Goal: Task Accomplishment & Management: Use online tool/utility

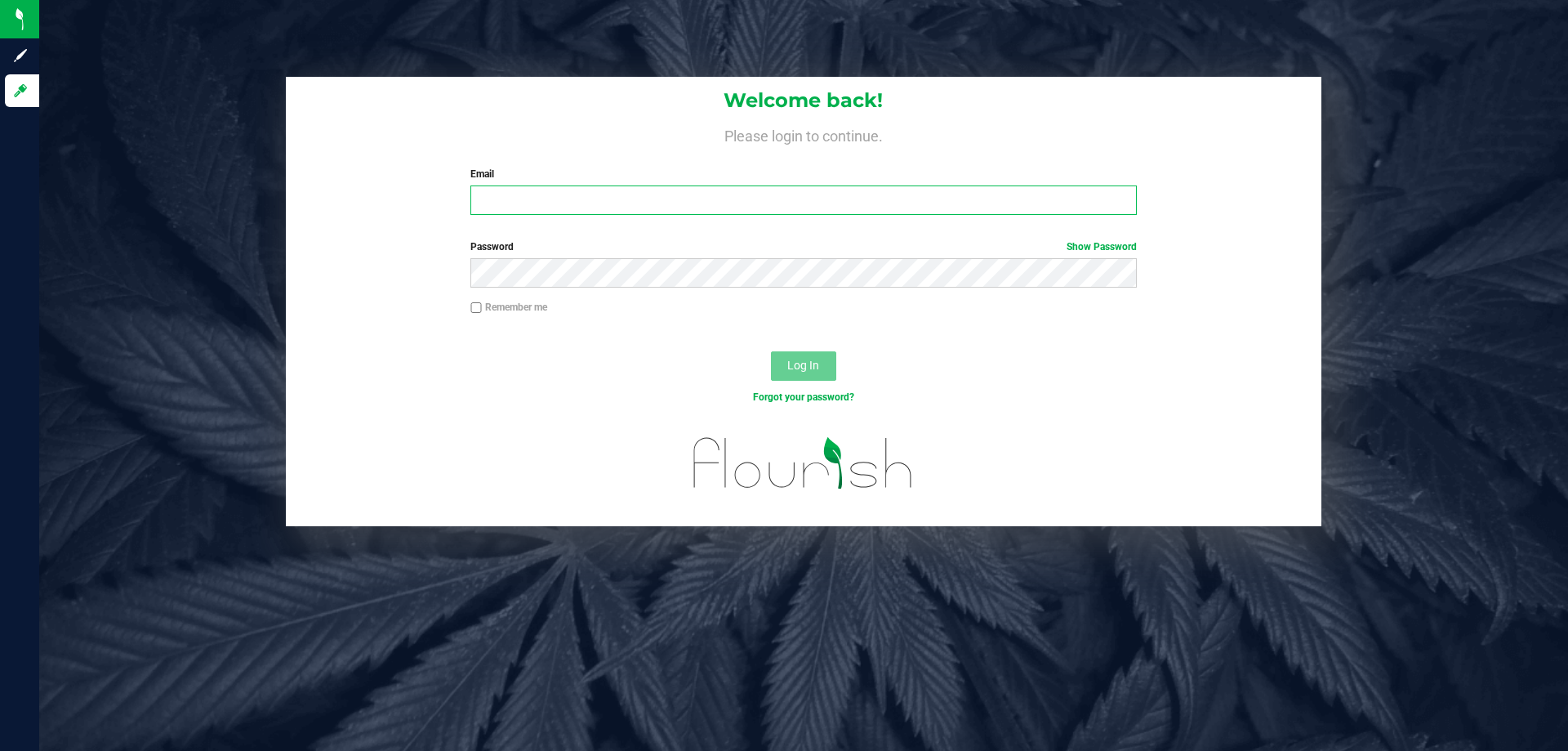
click at [520, 203] on input "Email" at bounding box center [803, 199] width 665 height 29
type input "[EMAIL_ADDRESS][DOMAIN_NAME]"
click at [771, 352] on button "Log In" at bounding box center [804, 366] width 66 height 29
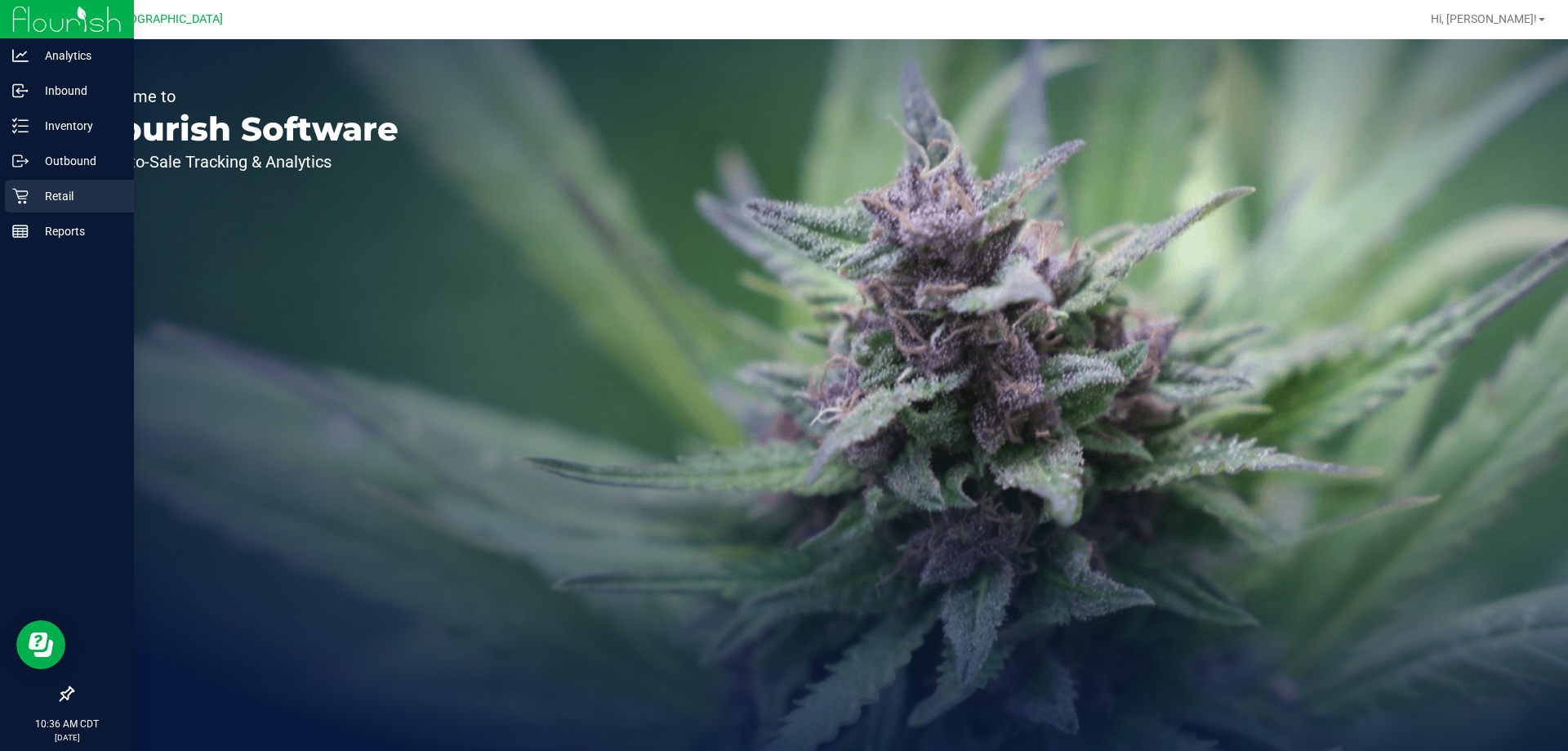
click at [51, 198] on p "Retail" at bounding box center [77, 196] width 98 height 20
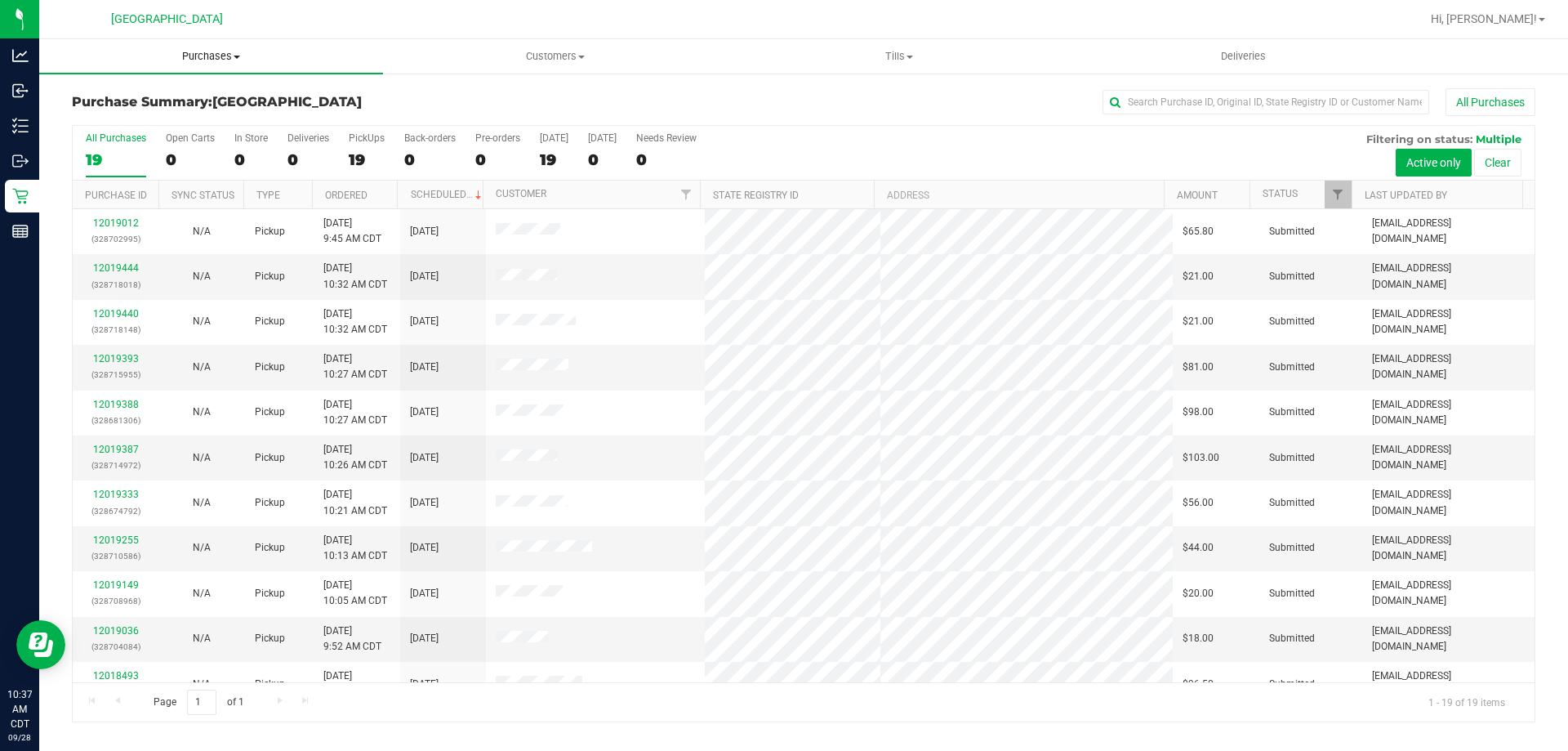
click at [195, 54] on span "Purchases" at bounding box center [211, 56] width 344 height 15
click at [163, 122] on li "Fulfillment" at bounding box center [211, 118] width 344 height 20
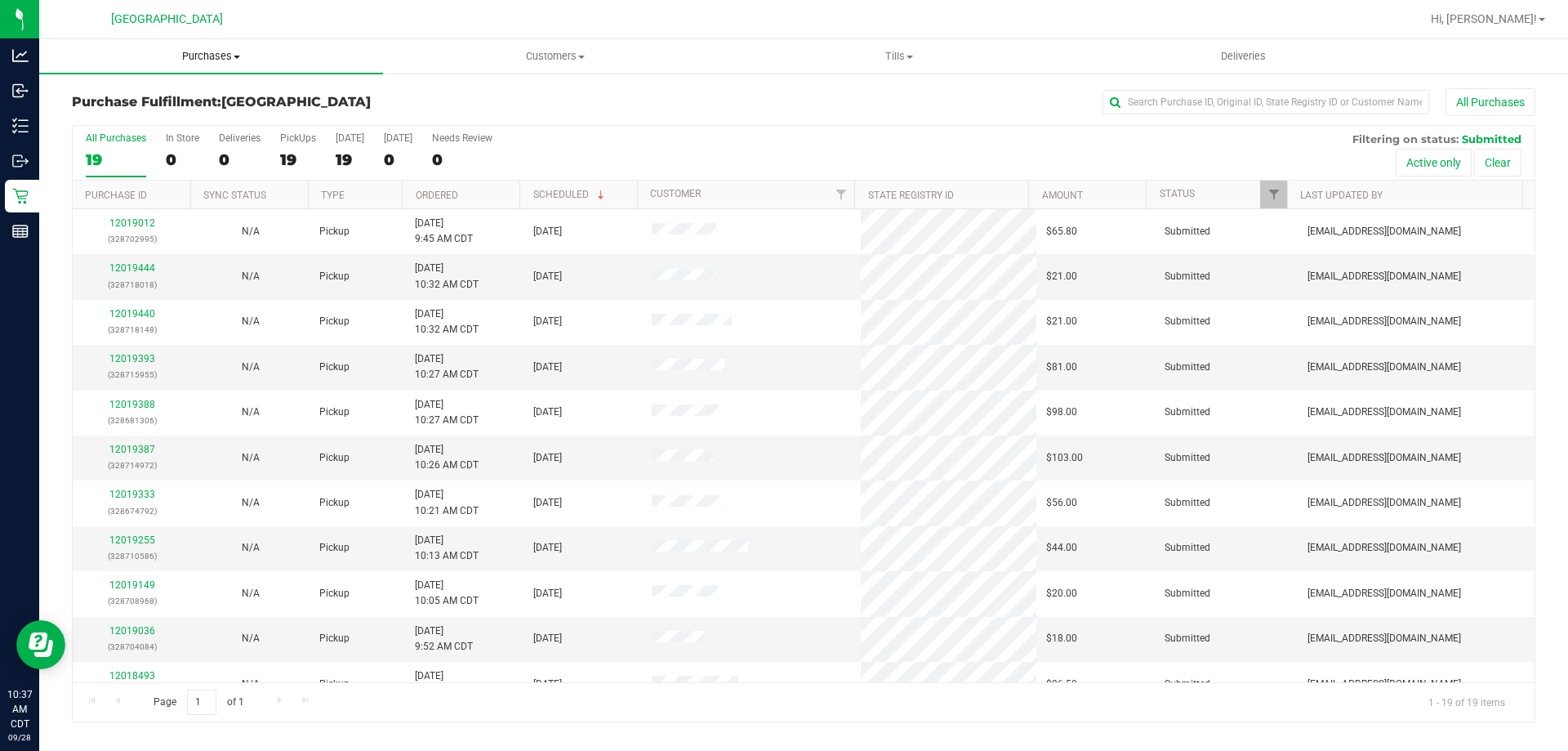
click at [216, 57] on span "Purchases" at bounding box center [211, 56] width 344 height 15
click at [200, 117] on li "Fulfillment" at bounding box center [211, 118] width 344 height 20
click at [424, 192] on link "Ordered" at bounding box center [436, 196] width 42 height 11
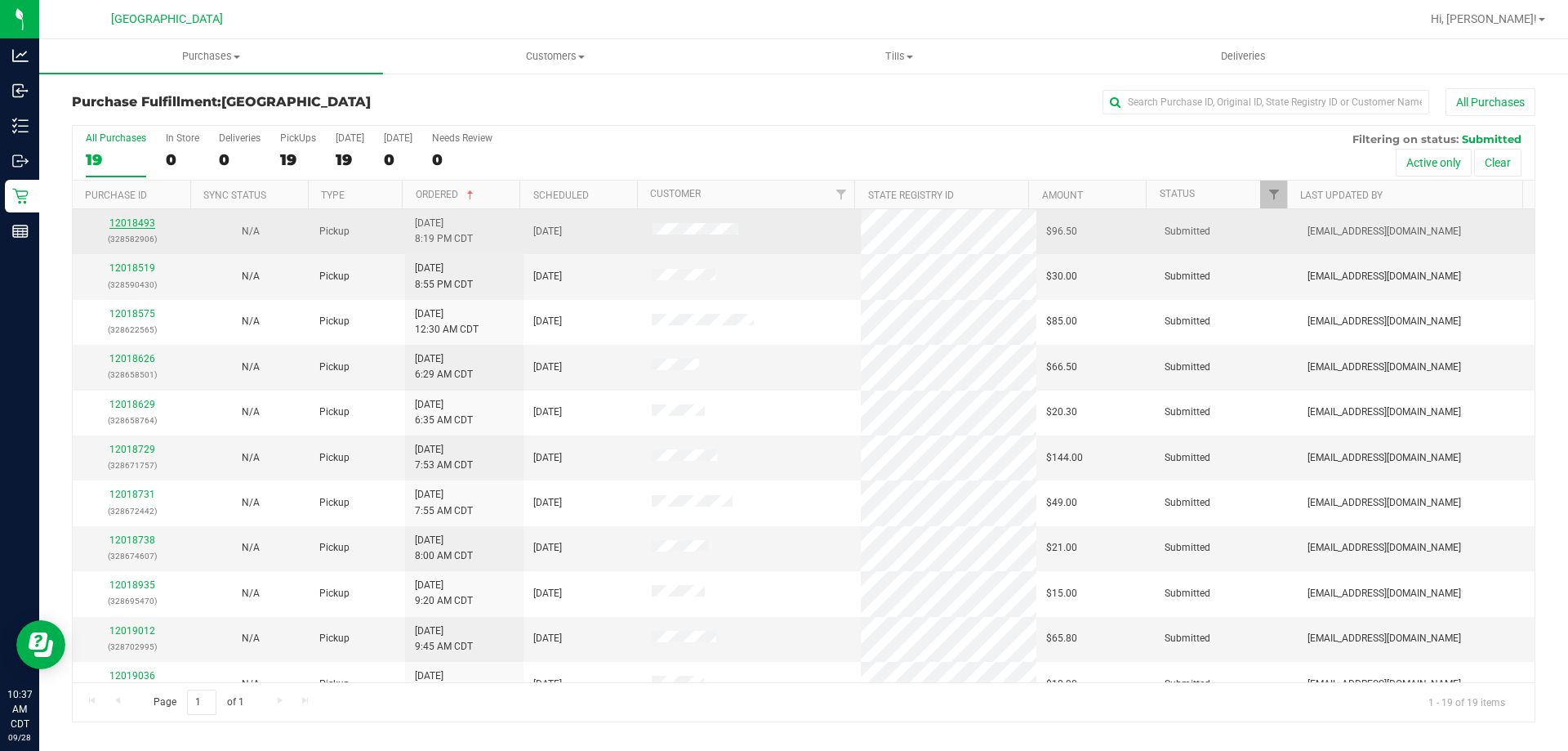
click at [130, 222] on link "12018493" at bounding box center [132, 223] width 46 height 11
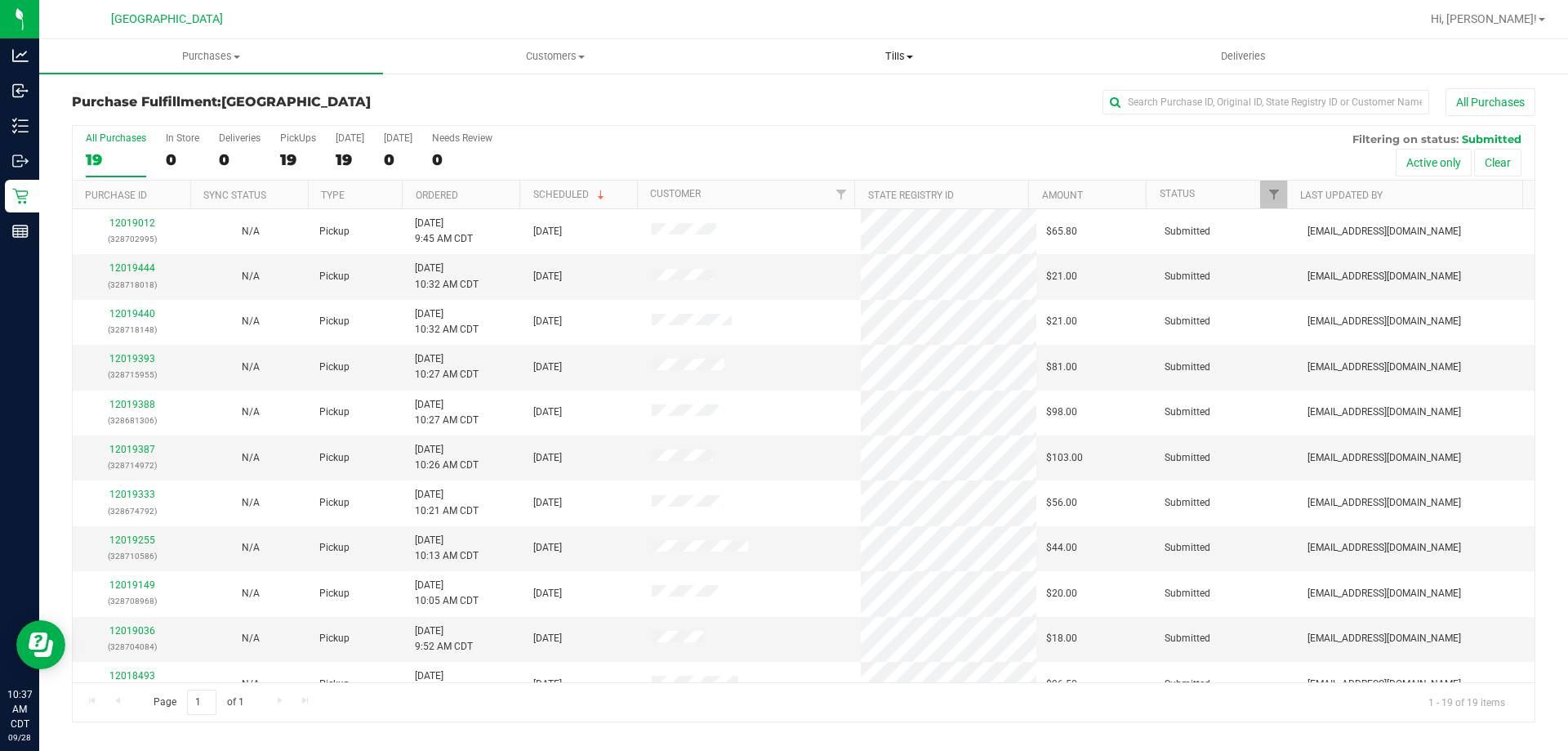
click at [895, 58] on span "Tills" at bounding box center [898, 56] width 342 height 15
click at [847, 94] on li "Manage tills" at bounding box center [899, 99] width 344 height 20
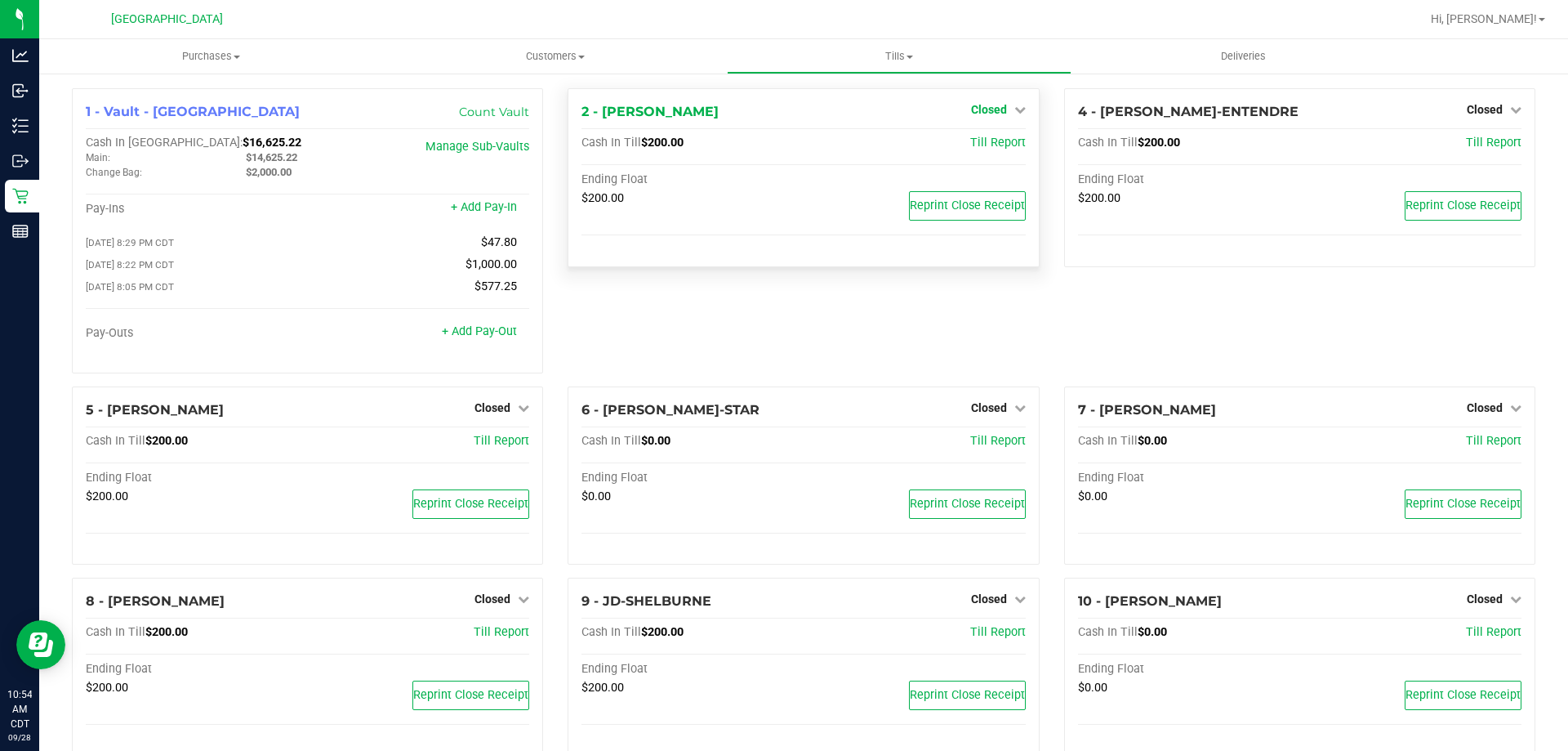
click at [989, 111] on span "Closed" at bounding box center [988, 110] width 36 height 13
click at [996, 140] on link "Open Till" at bounding box center [988, 144] width 43 height 13
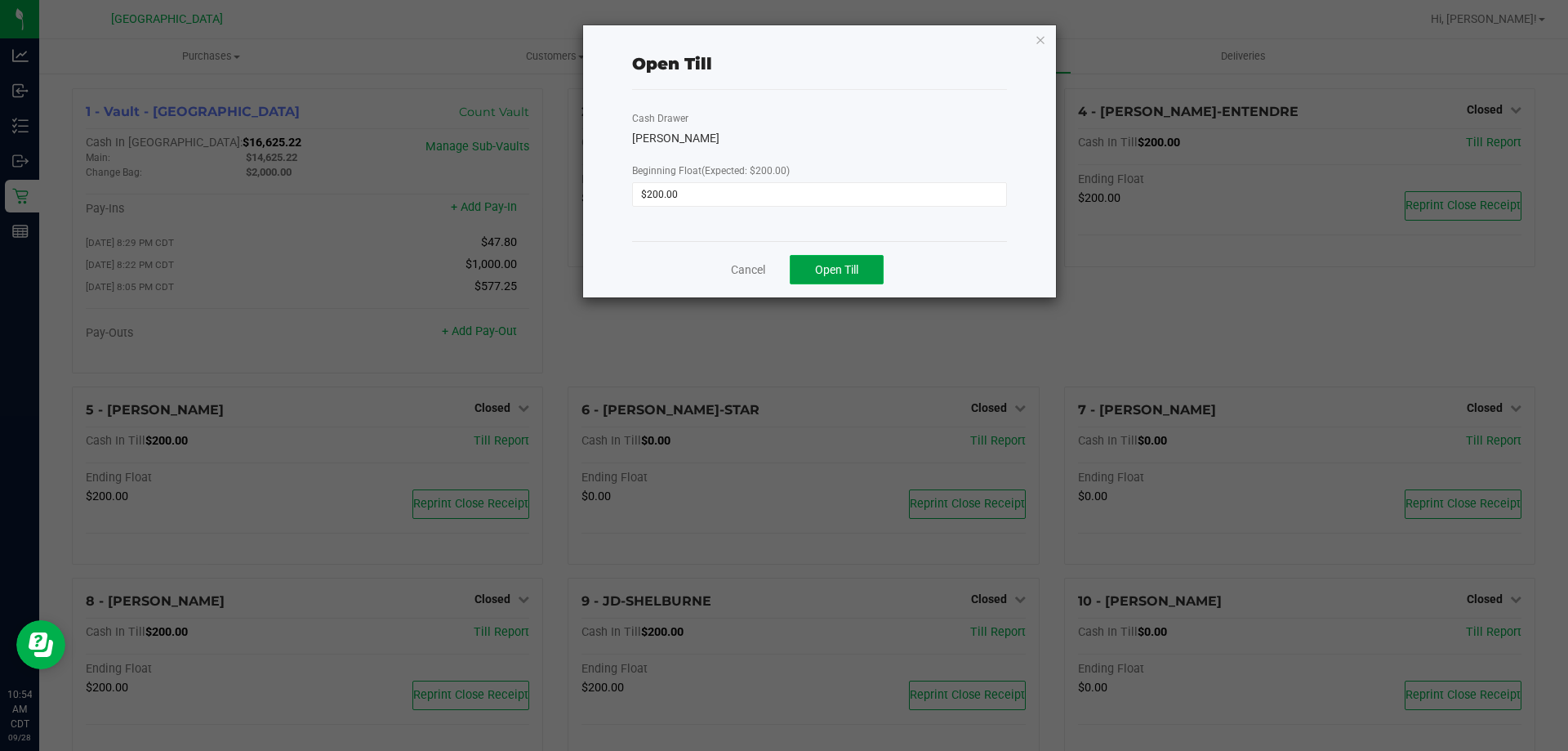
click at [833, 263] on span "Open Till" at bounding box center [836, 270] width 43 height 13
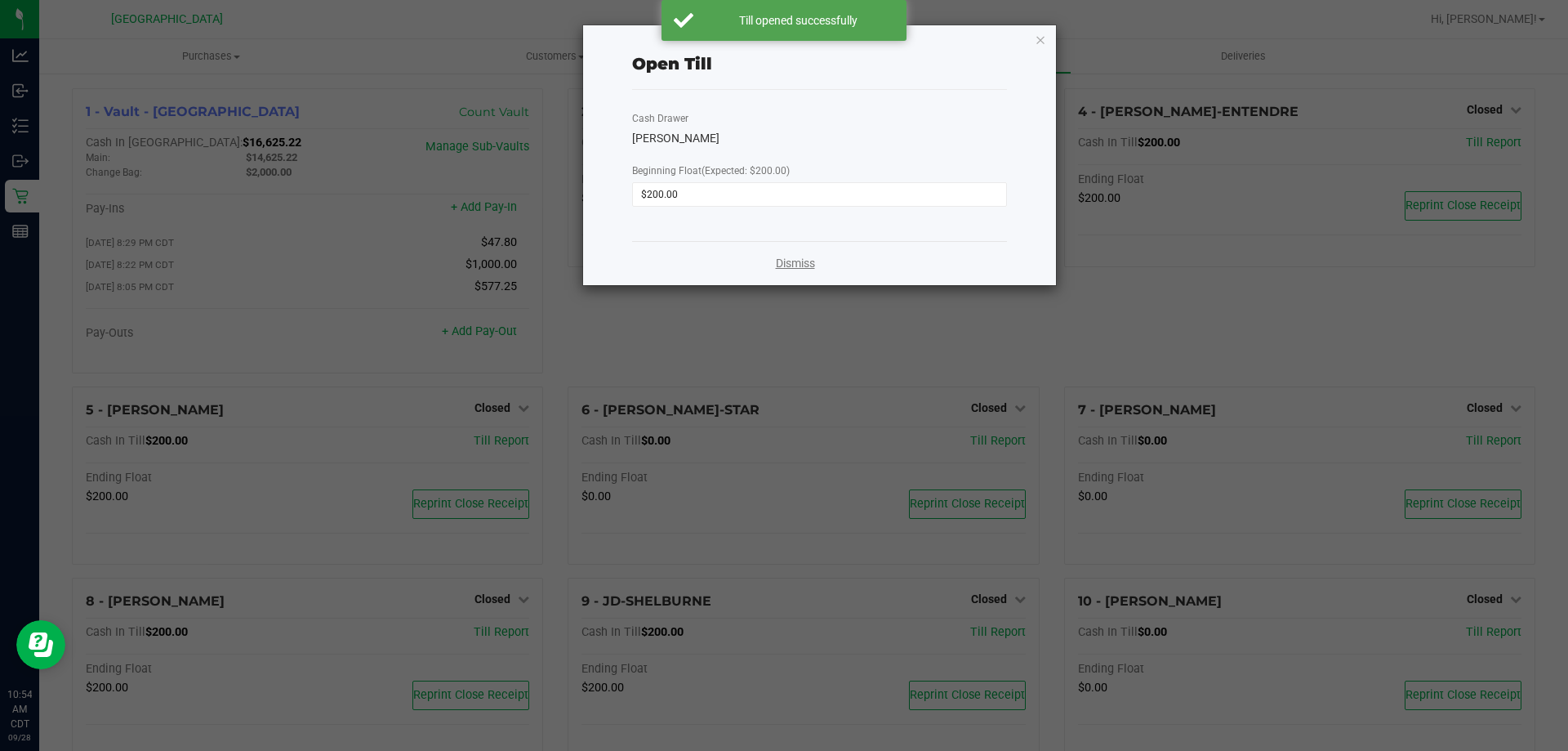
click at [802, 270] on link "Dismiss" at bounding box center [796, 263] width 39 height 17
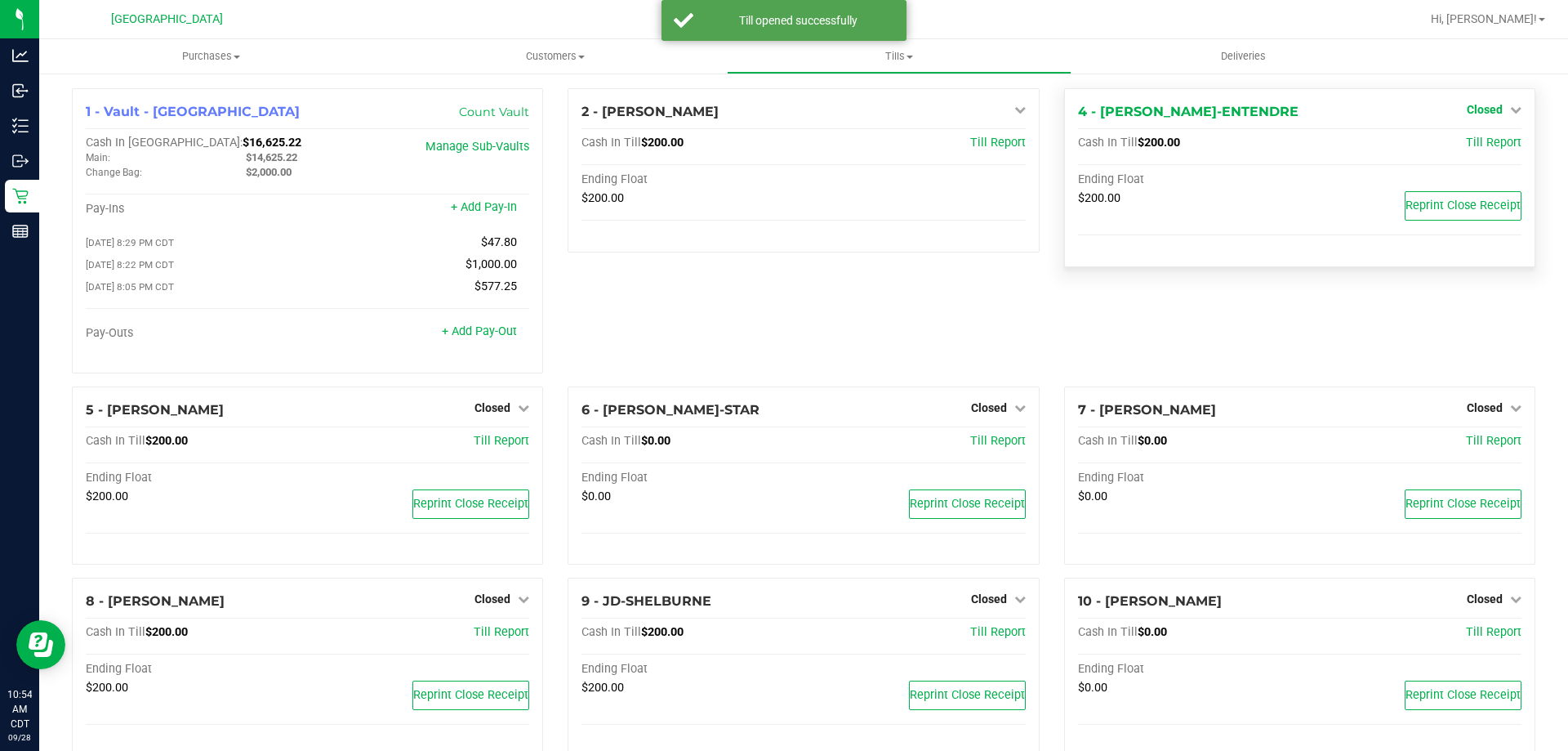
click at [1467, 112] on span "Closed" at bounding box center [1484, 110] width 36 height 13
click at [1470, 142] on link "Open Till" at bounding box center [1484, 144] width 43 height 13
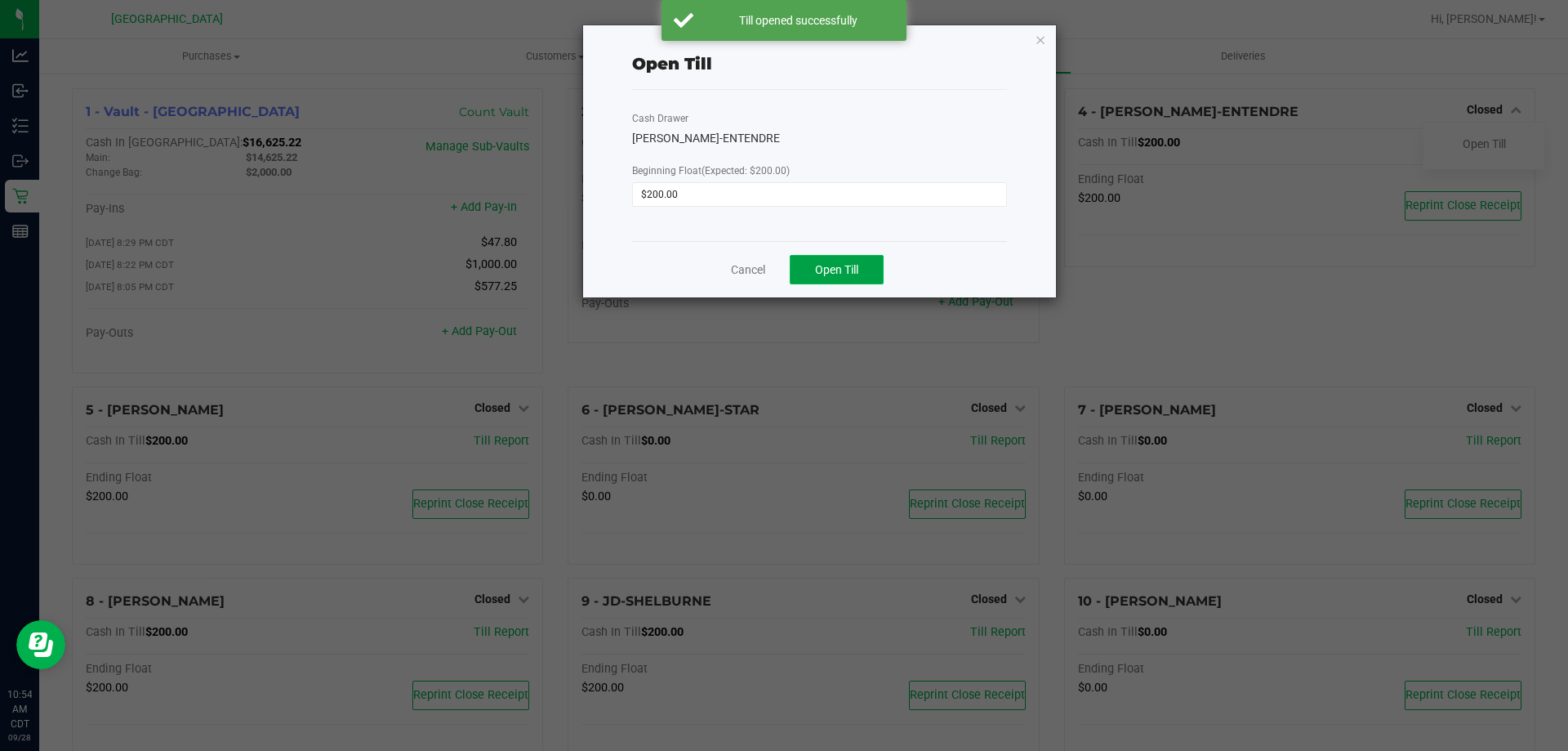
click at [852, 270] on span "Open Till" at bounding box center [836, 270] width 43 height 13
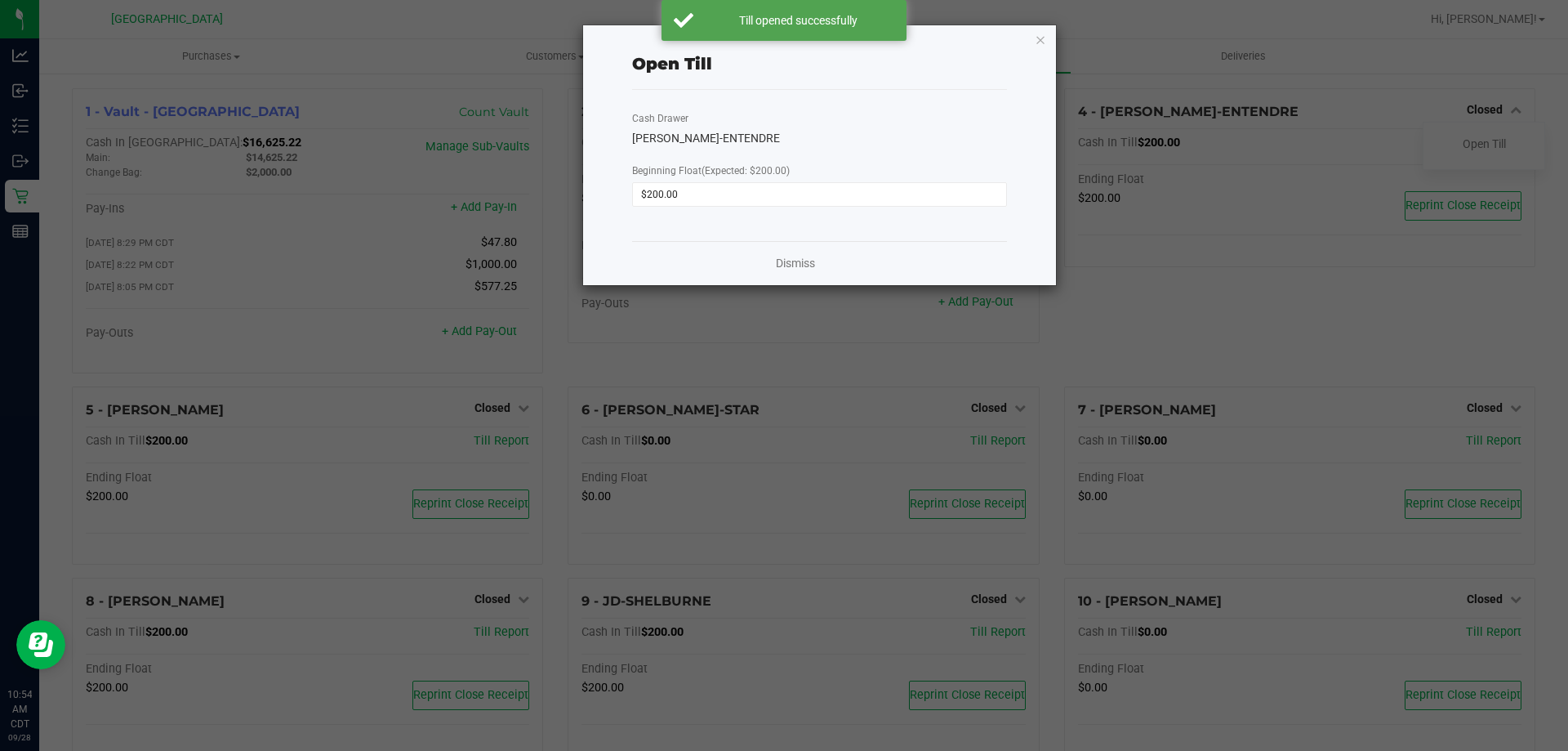
click at [784, 253] on div "Dismiss" at bounding box center [819, 262] width 375 height 44
click at [790, 264] on link "Dismiss" at bounding box center [796, 263] width 39 height 17
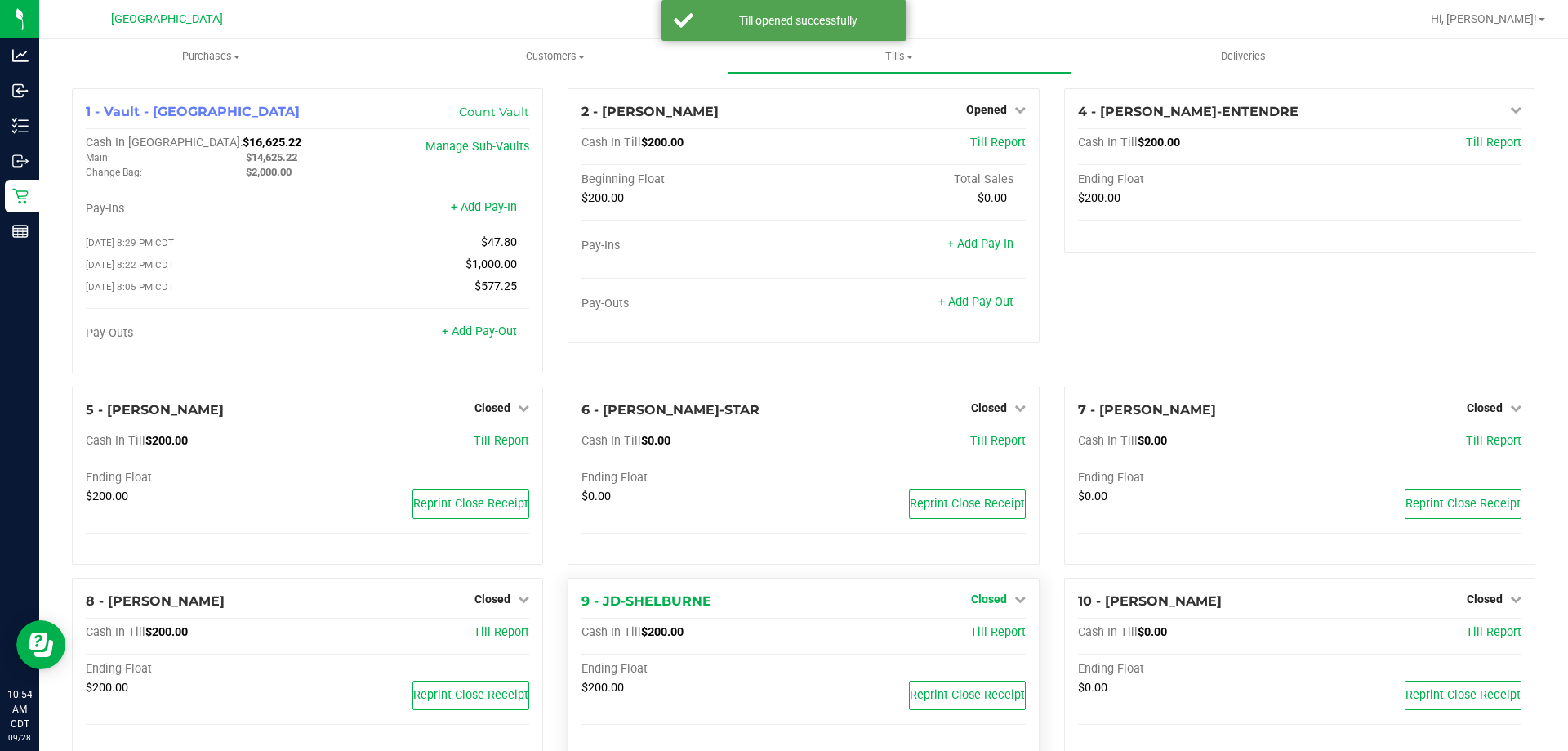
click at [970, 603] on span "Closed" at bounding box center [988, 599] width 36 height 13
click at [973, 640] on link "Open Till" at bounding box center [988, 634] width 43 height 13
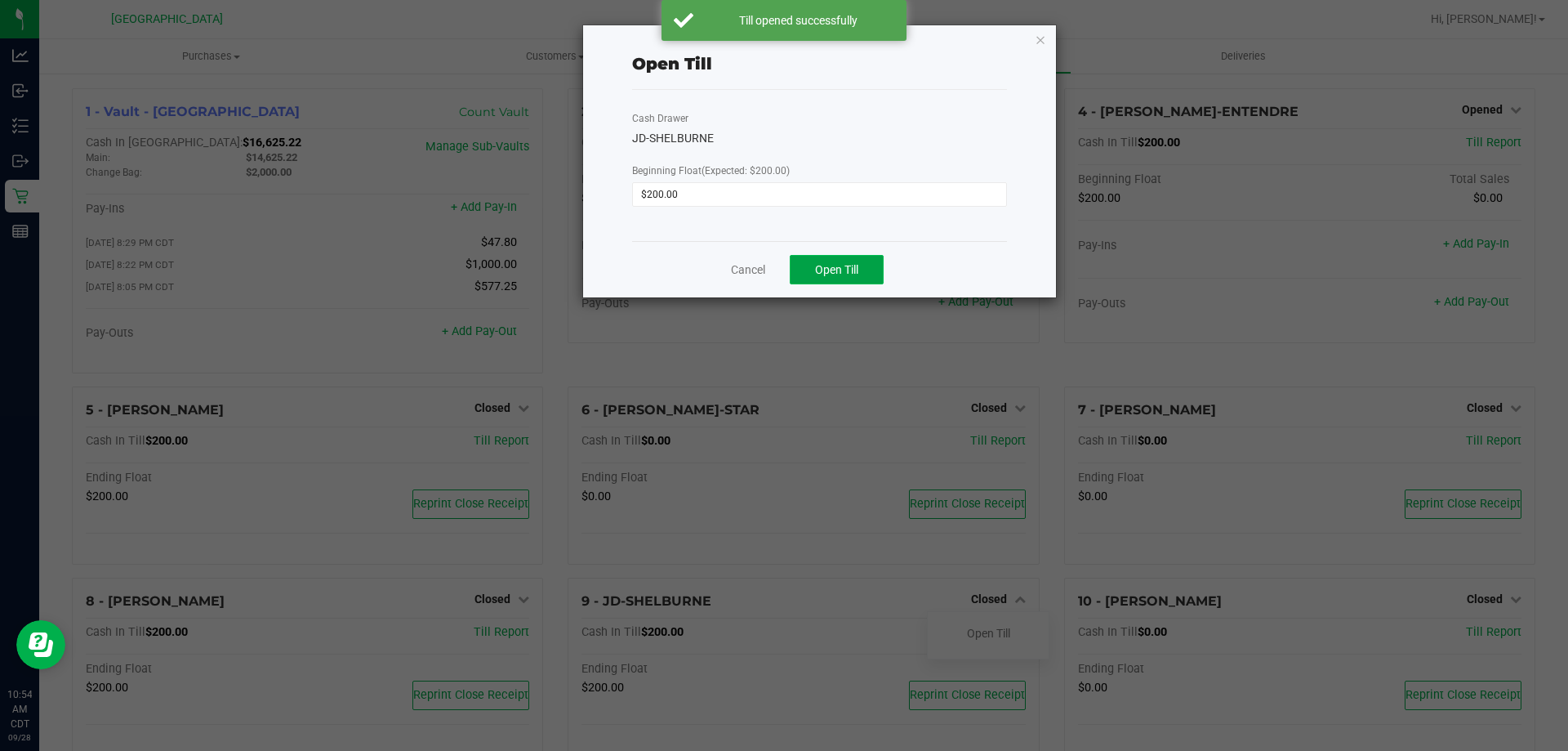
click at [833, 281] on button "Open Till" at bounding box center [837, 269] width 94 height 29
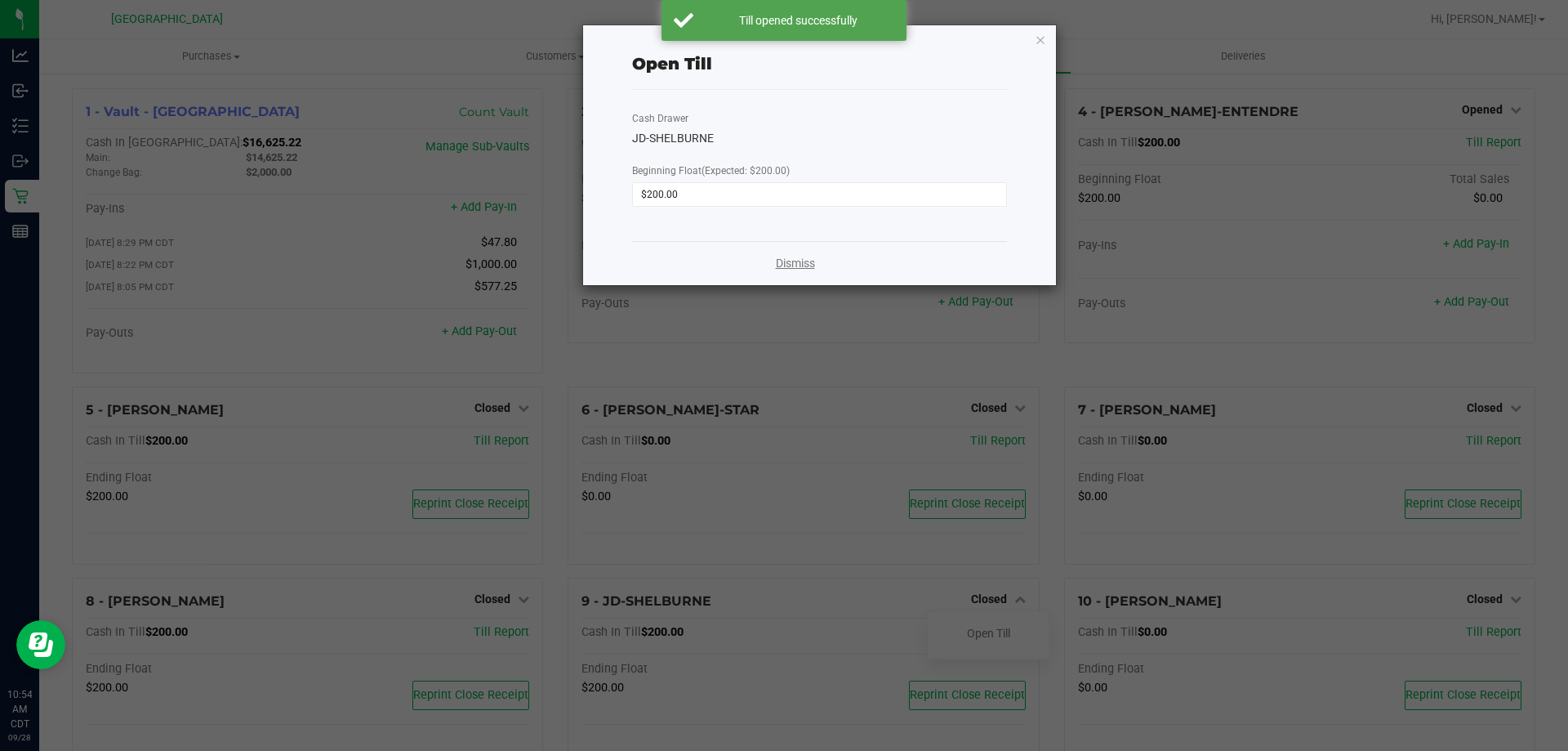
click at [784, 264] on link "Dismiss" at bounding box center [796, 263] width 39 height 17
